Goal: Information Seeking & Learning: Learn about a topic

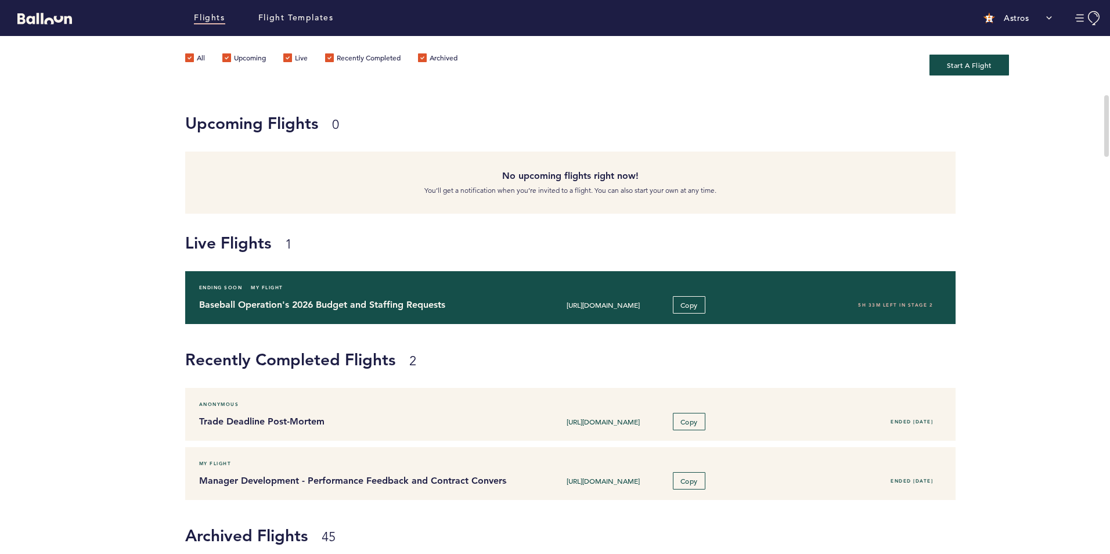
click at [282, 295] on div "Ending Soon My Flight Baseball Operation's 2026 Budget and Staffing Requests [U…" at bounding box center [570, 297] width 771 height 53
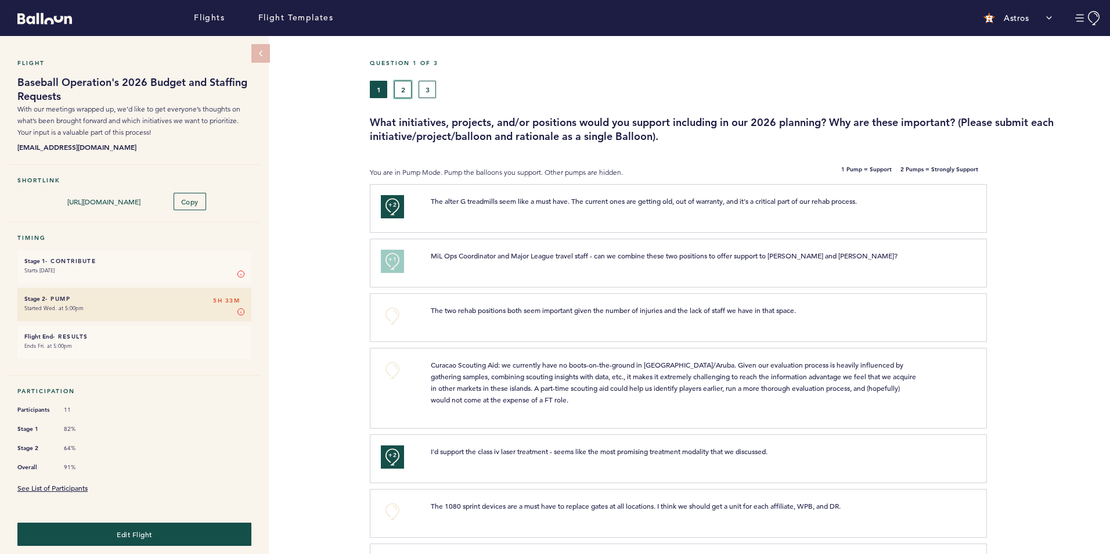
click at [399, 85] on button "2" at bounding box center [402, 89] width 17 height 17
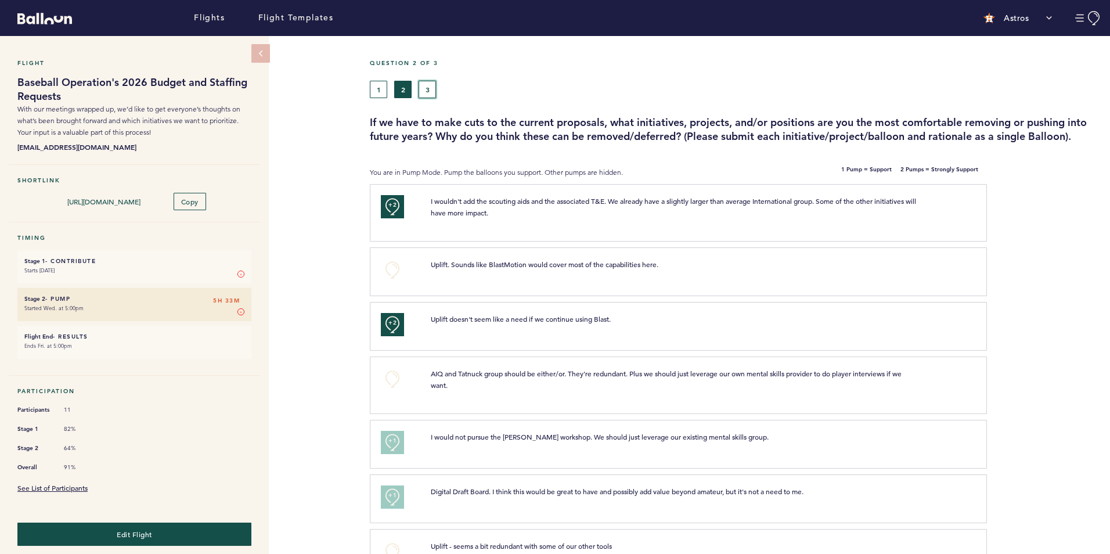
click at [427, 86] on button "3" at bounding box center [426, 89] width 17 height 17
